Goal: Transaction & Acquisition: Subscribe to service/newsletter

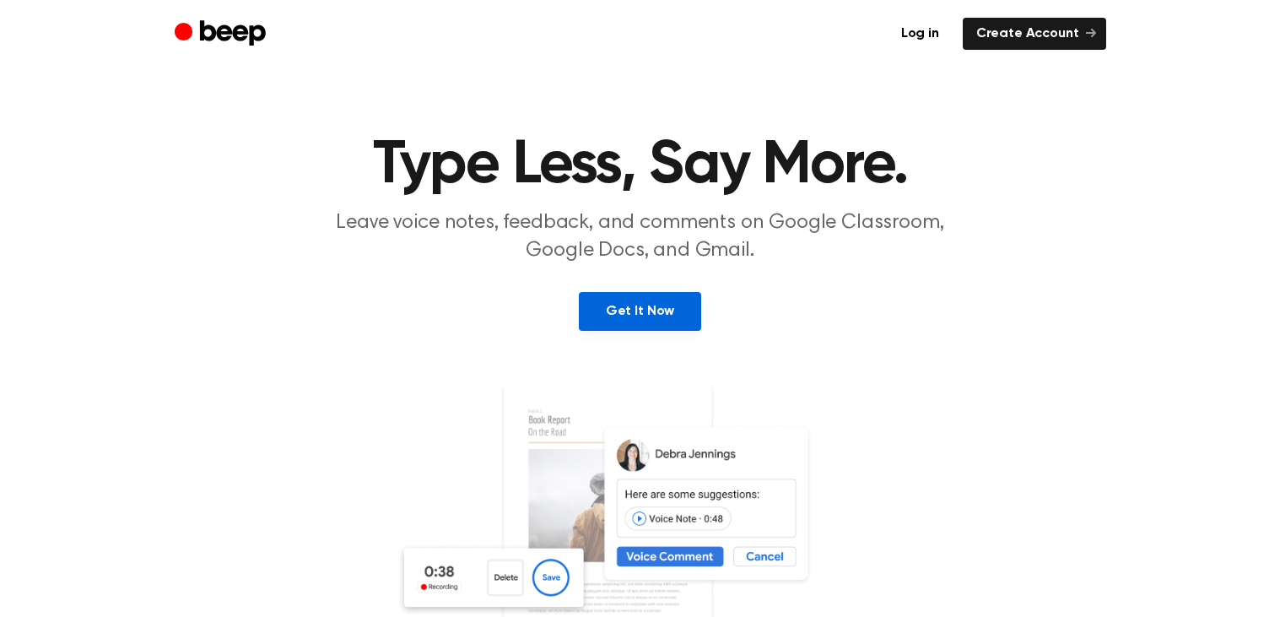
click at [610, 303] on link "Get It Now" at bounding box center [640, 311] width 122 height 39
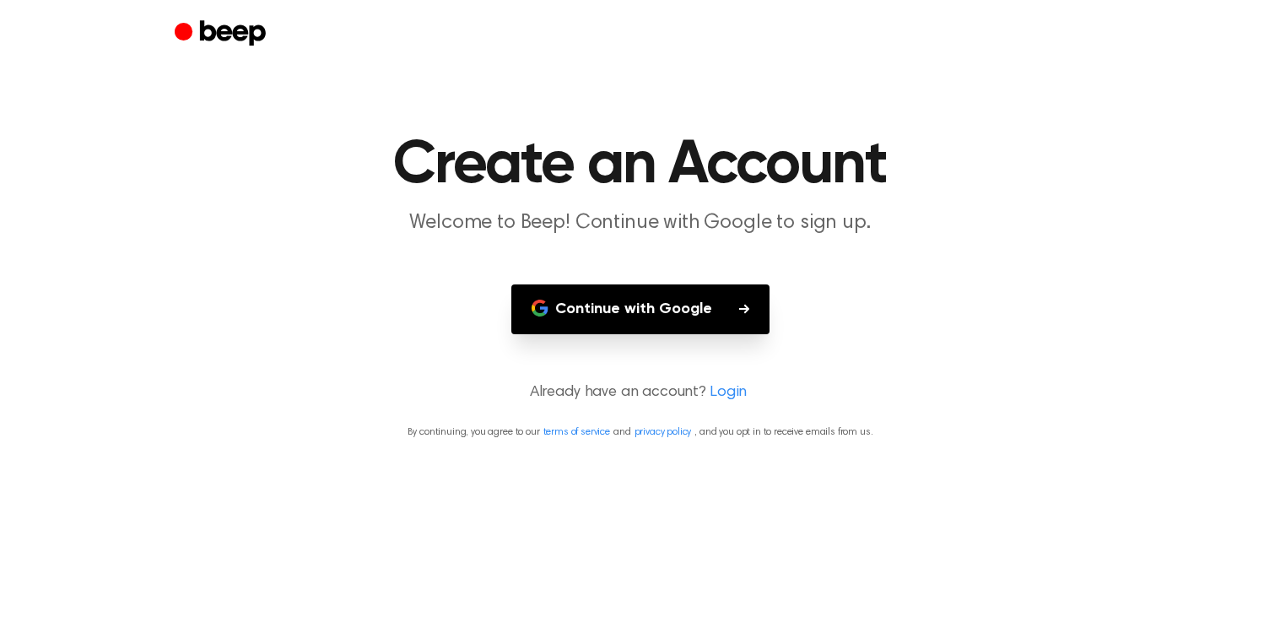
click at [613, 306] on button "Continue with Google" at bounding box center [641, 309] width 258 height 50
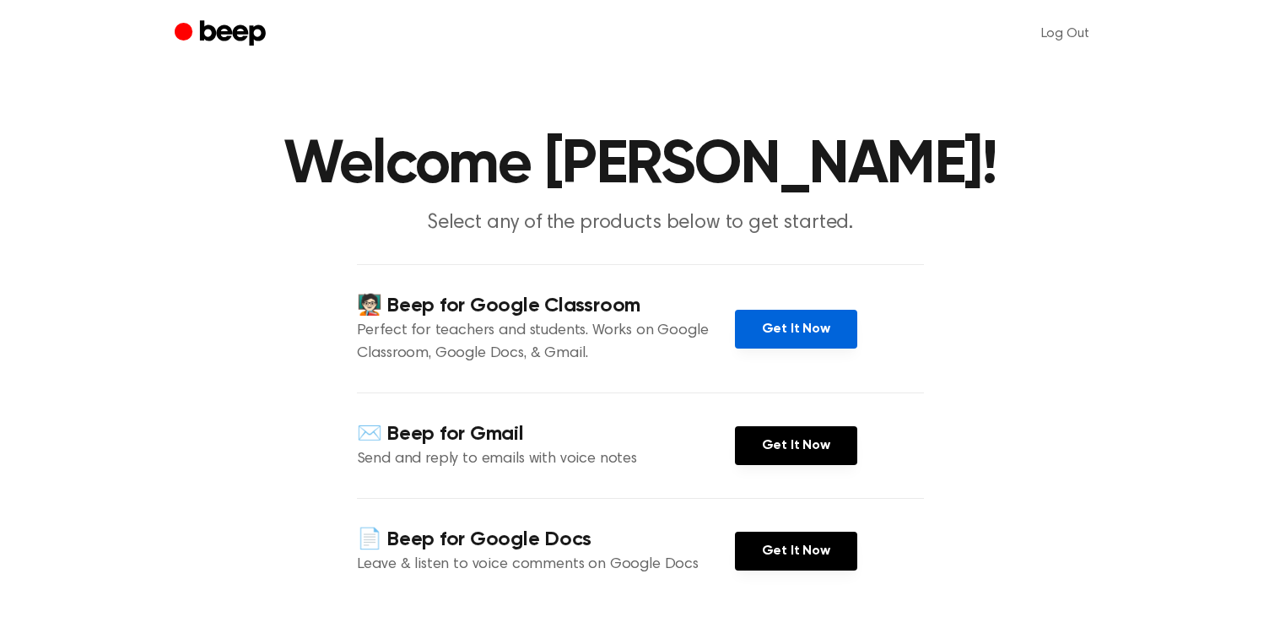
click at [759, 327] on link "Get It Now" at bounding box center [796, 329] width 122 height 39
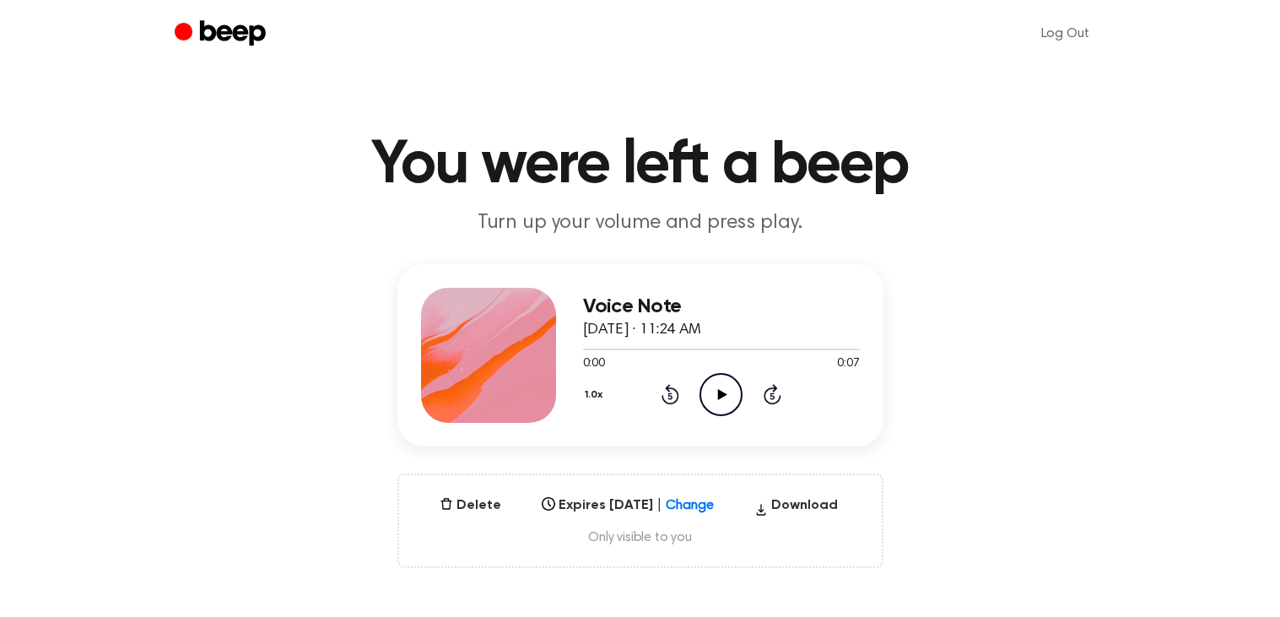
click at [712, 395] on icon "Play Audio" at bounding box center [721, 394] width 43 height 43
click at [587, 399] on button "1.0x" at bounding box center [596, 395] width 26 height 29
click at [619, 578] on span "2.0x" at bounding box center [610, 584] width 21 height 18
click at [716, 386] on icon "Play Audio" at bounding box center [721, 394] width 43 height 43
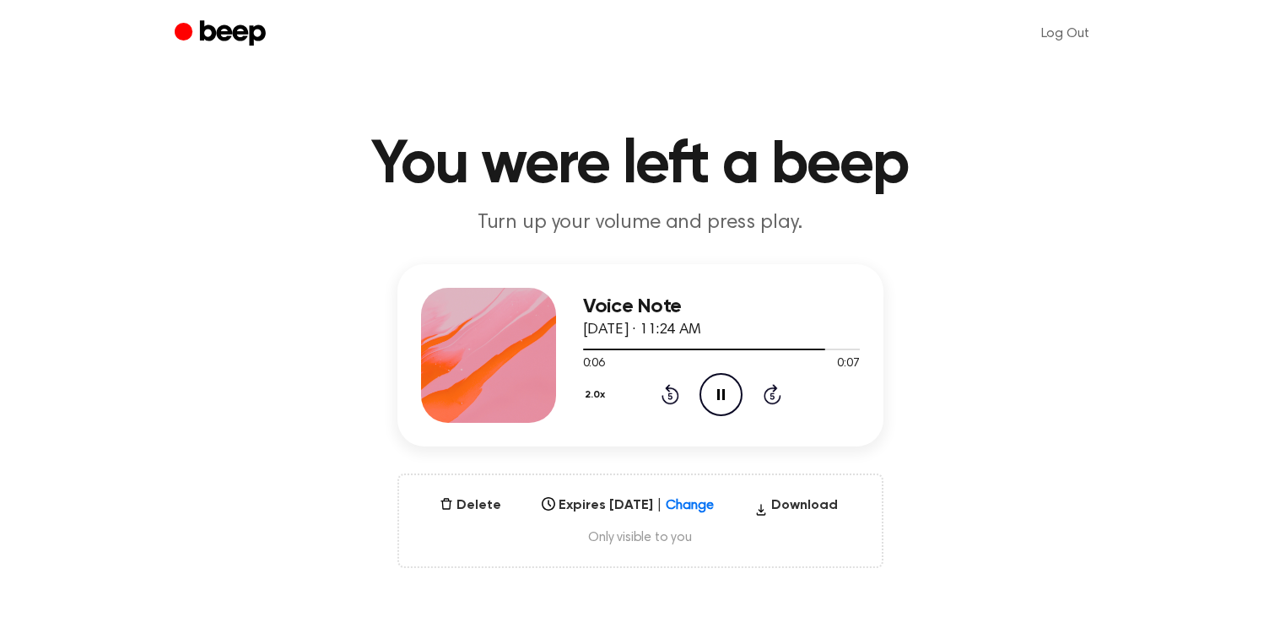
click at [716, 386] on icon "Pause Audio" at bounding box center [721, 394] width 43 height 43
click at [592, 396] on button "2.0x" at bounding box center [597, 395] width 29 height 29
click at [608, 499] on span "1.0x" at bounding box center [610, 493] width 21 height 18
click at [723, 396] on icon at bounding box center [722, 394] width 9 height 11
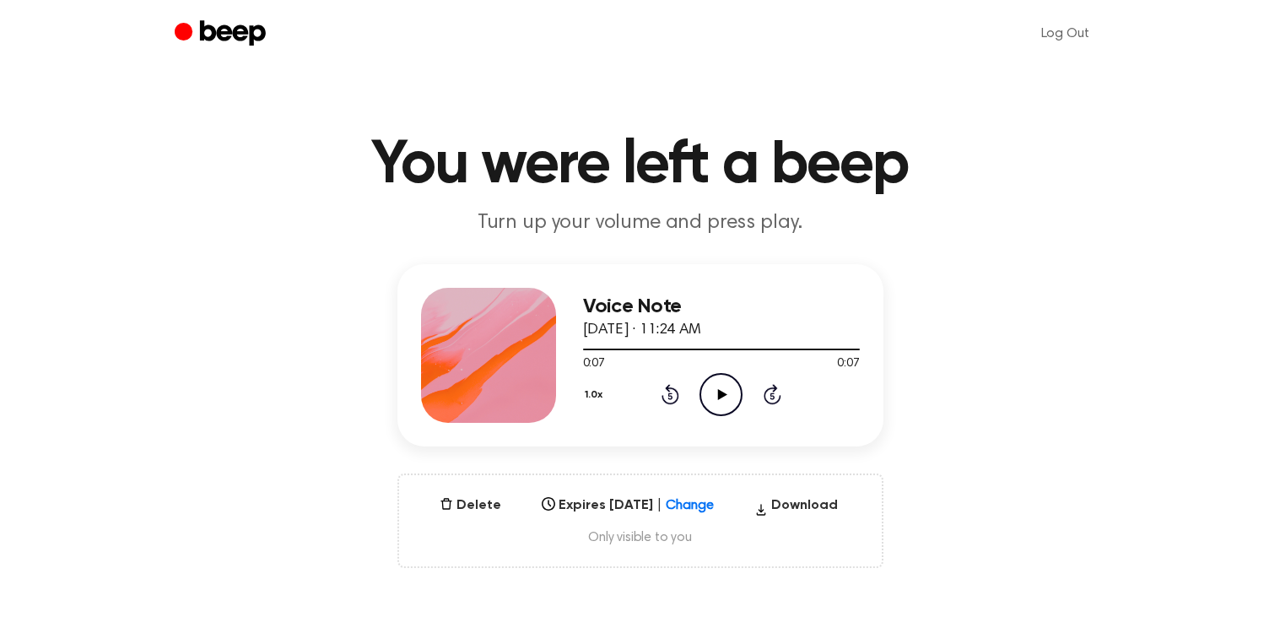
click at [711, 397] on icon "Play Audio" at bounding box center [721, 394] width 43 height 43
click at [728, 392] on icon "Pause Audio" at bounding box center [721, 394] width 43 height 43
click at [728, 394] on icon "Play Audio" at bounding box center [721, 394] width 43 height 43
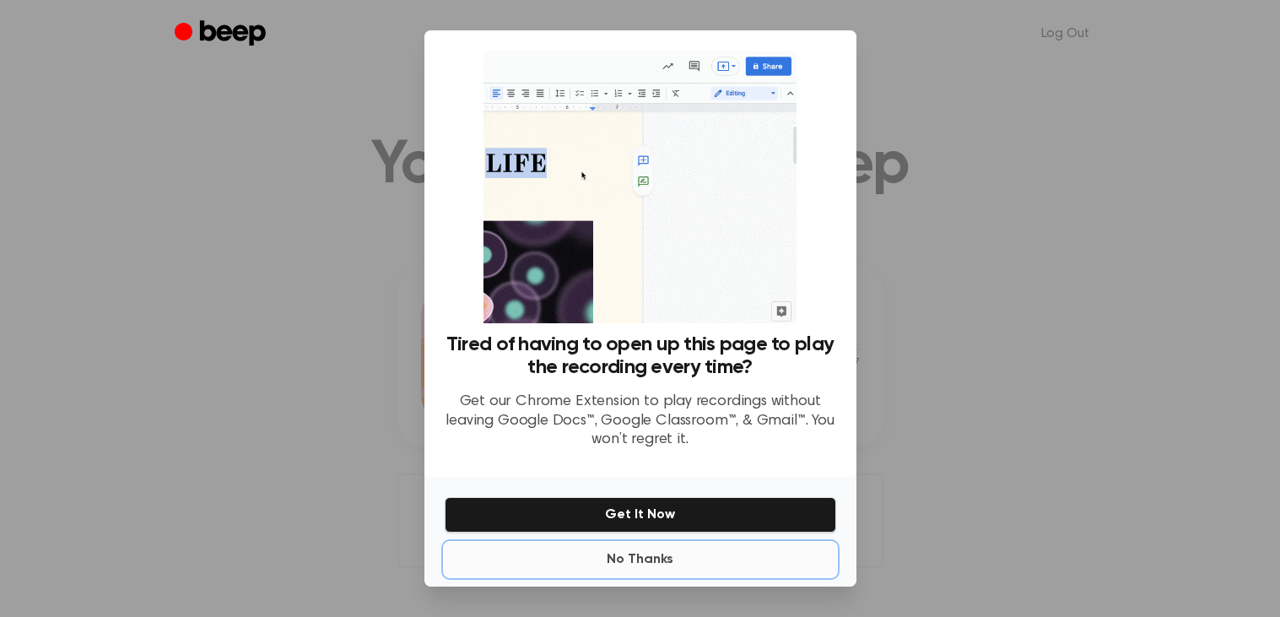
click at [643, 558] on button "No Thanks" at bounding box center [641, 560] width 392 height 34
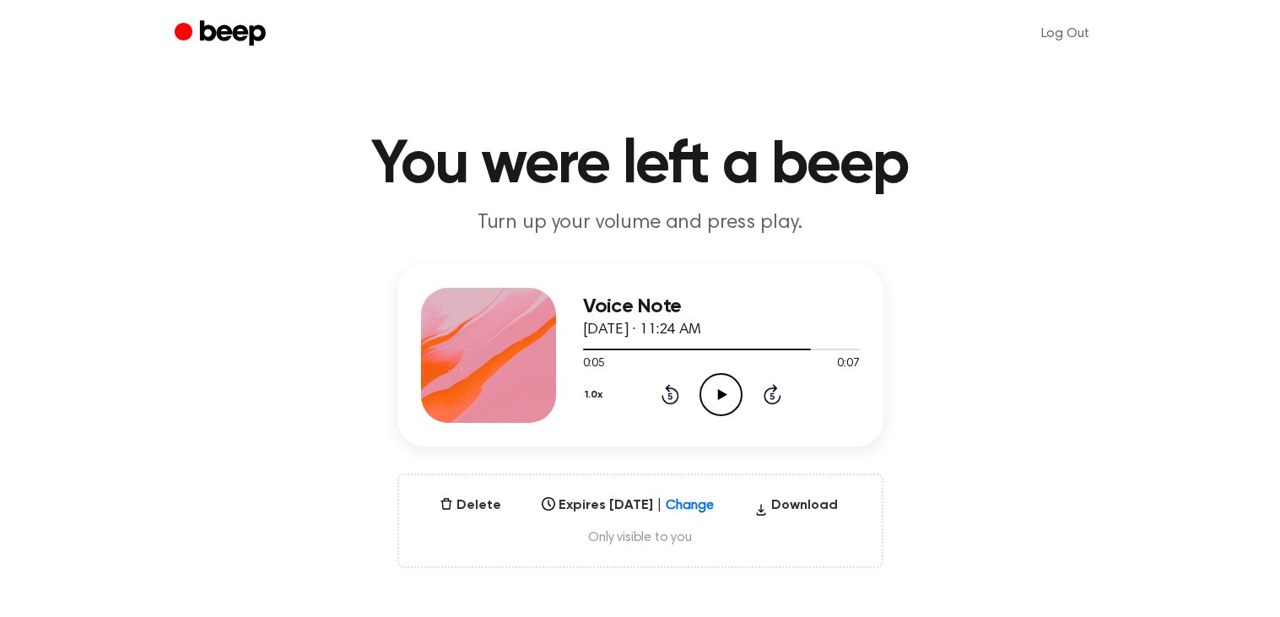
click at [706, 385] on icon "Play Audio" at bounding box center [721, 394] width 43 height 43
drag, startPoint x: 800, startPoint y: 336, endPoint x: 766, endPoint y: 345, distance: 35.8
click at [766, 345] on div "Voice Note [DATE] · 11:24 AM 0:06 0:07 Your browser does not support the [objec…" at bounding box center [721, 355] width 277 height 135
click at [715, 393] on icon "Play Audio" at bounding box center [721, 394] width 43 height 43
click at [713, 394] on icon "Pause Audio" at bounding box center [721, 394] width 43 height 43
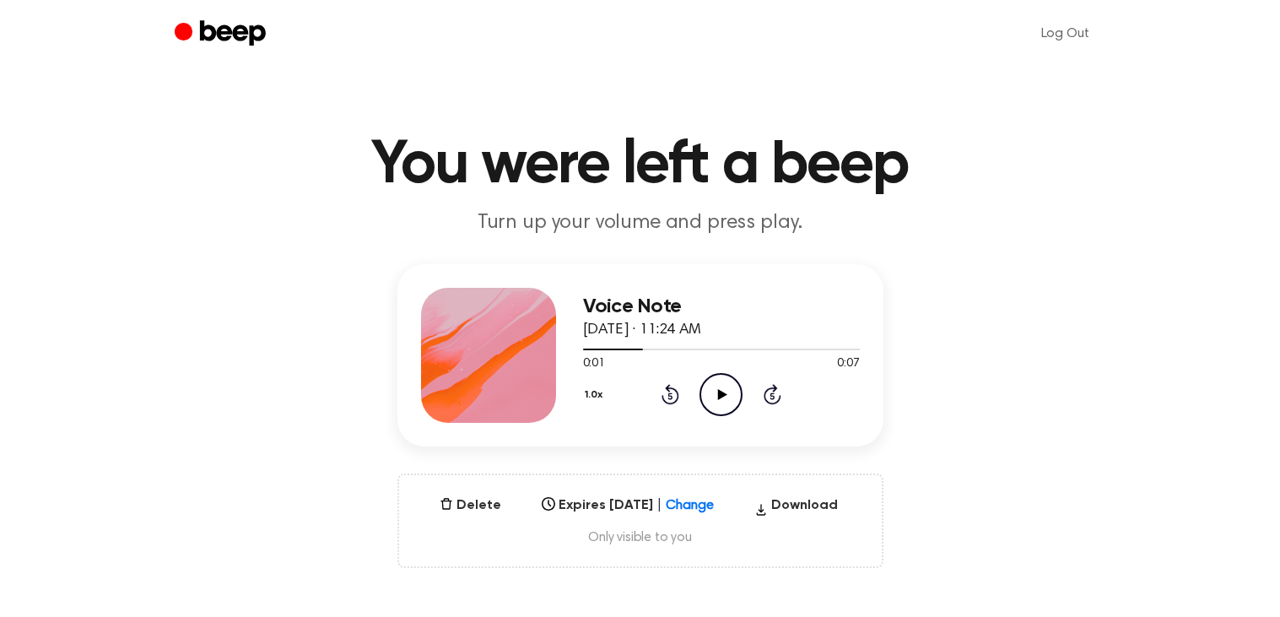
click at [587, 396] on button "1.0x" at bounding box center [596, 395] width 26 height 29
click at [593, 454] on li "0.8x" at bounding box center [615, 465] width 65 height 31
click at [713, 392] on icon "Play Audio" at bounding box center [721, 394] width 43 height 43
drag, startPoint x: 667, startPoint y: 344, endPoint x: 564, endPoint y: 354, distance: 103.5
click at [564, 354] on div "Voice Note [DATE] · 11:24 AM 0:02 0:07 Your browser does not support the [objec…" at bounding box center [641, 355] width 486 height 182
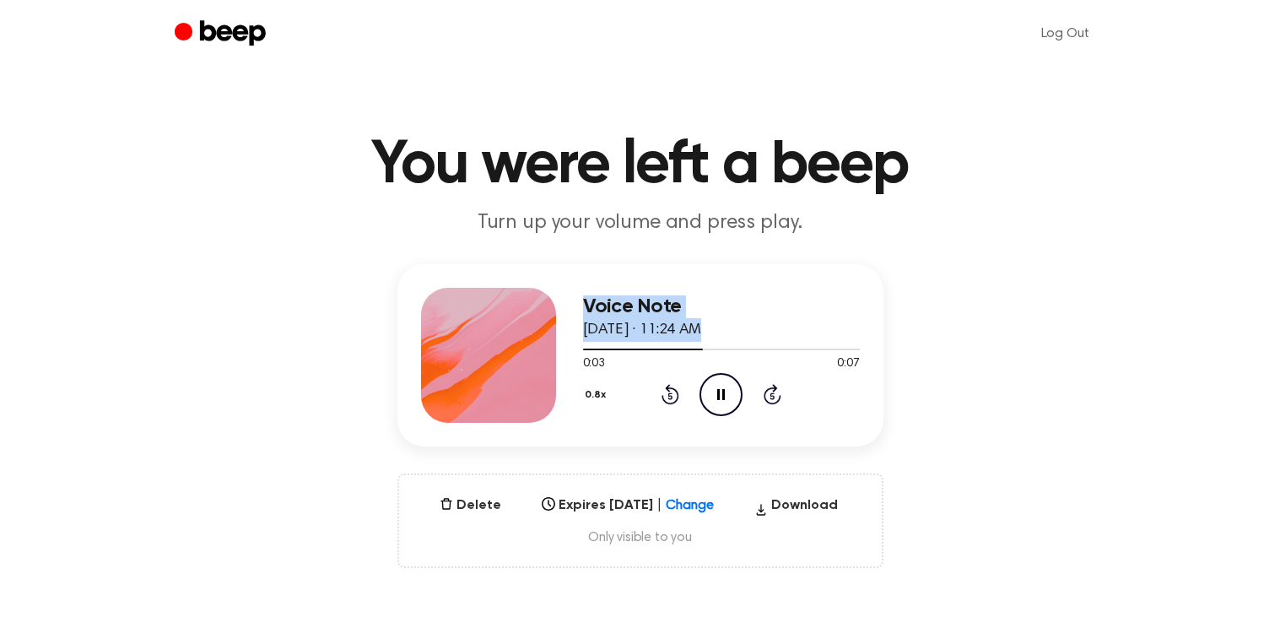
click at [586, 338] on div "Voice Note August 14, 2025 · 11:24 AM" at bounding box center [721, 318] width 277 height 46
click at [585, 352] on div at bounding box center [721, 349] width 277 height 14
click at [720, 403] on icon "Pause Audio" at bounding box center [721, 394] width 43 height 43
